Goal: Information Seeking & Learning: Compare options

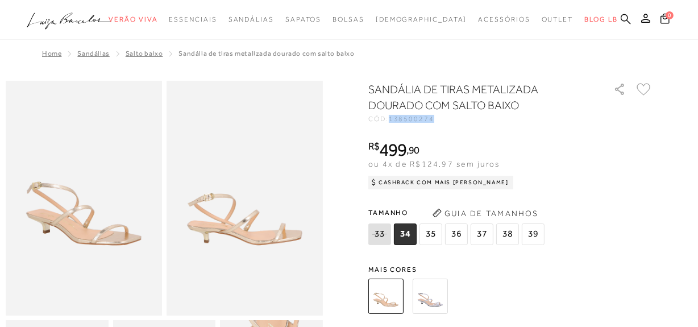
click at [624, 16] on icon at bounding box center [626, 19] width 10 height 11
click at [438, 294] on img at bounding box center [430, 295] width 35 height 35
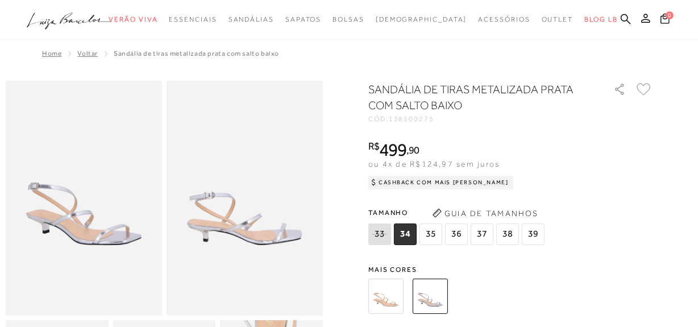
click at [395, 295] on img at bounding box center [385, 295] width 35 height 35
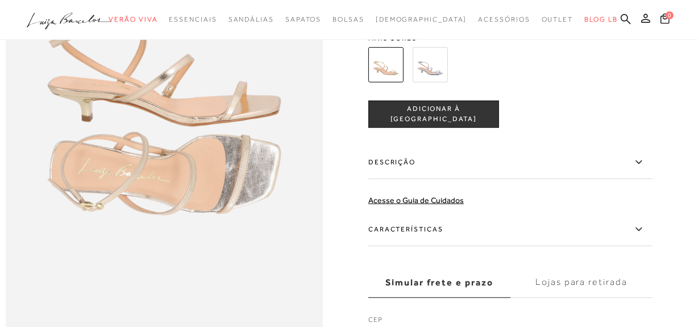
scroll to position [547, 0]
